Goal: Task Accomplishment & Management: Manage account settings

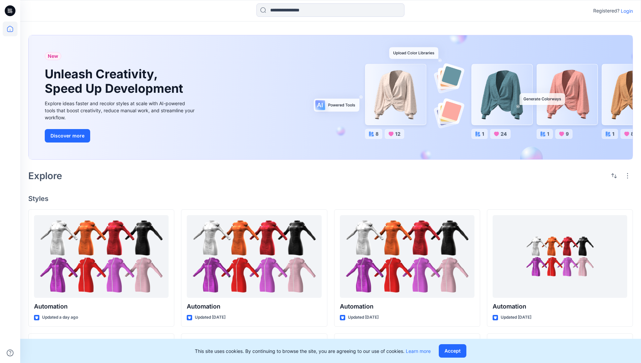
click at [629, 12] on p "Login" at bounding box center [627, 10] width 12 height 7
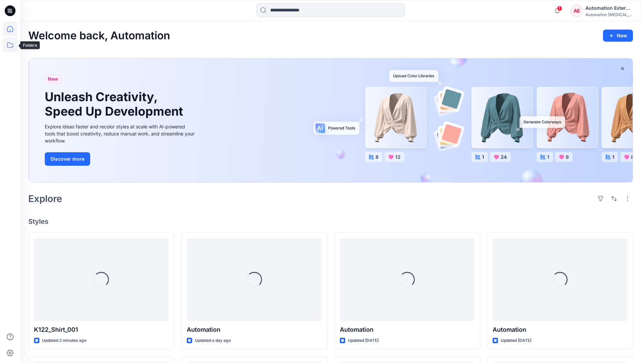
click at [10, 48] on icon at bounding box center [10, 45] width 15 height 15
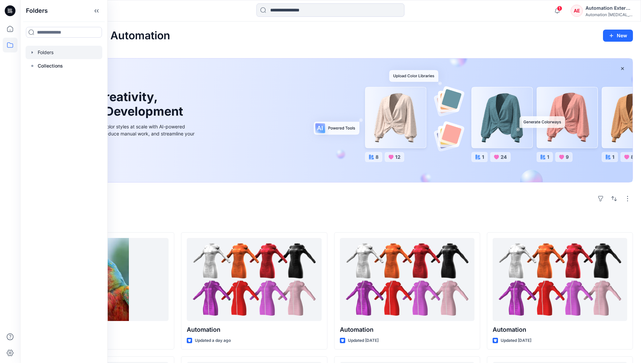
click at [51, 49] on div at bounding box center [64, 52] width 77 height 13
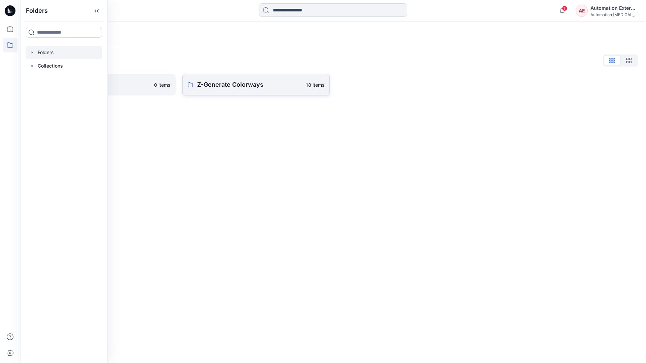
click at [237, 86] on p "Z-Generate Colorways" at bounding box center [249, 84] width 105 height 9
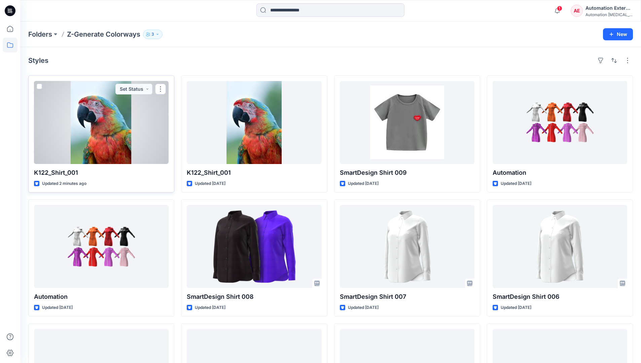
click at [42, 88] on span at bounding box center [39, 86] width 5 height 5
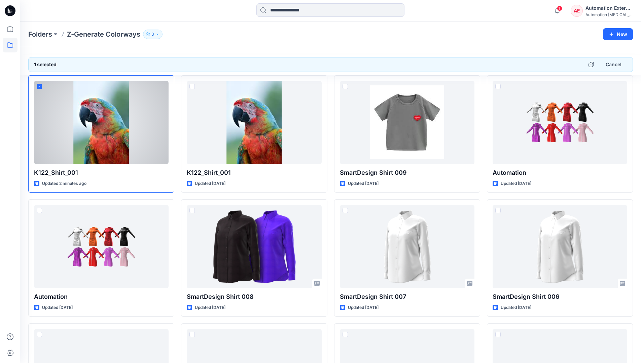
click at [610, 8] on div "Automation External" at bounding box center [608, 8] width 47 height 8
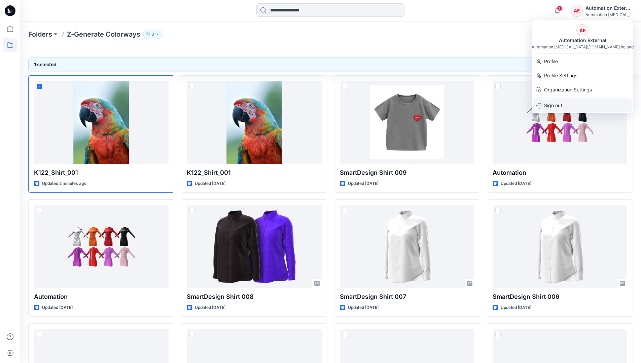
click at [569, 103] on div "Sign out" at bounding box center [582, 105] width 98 height 13
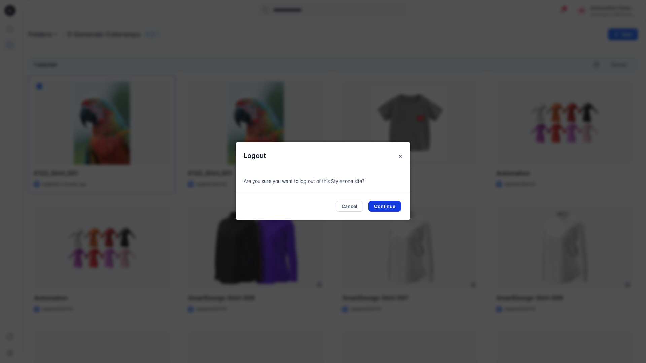
click at [396, 207] on button "Continue" at bounding box center [384, 206] width 33 height 11
